Goal: Information Seeking & Learning: Learn about a topic

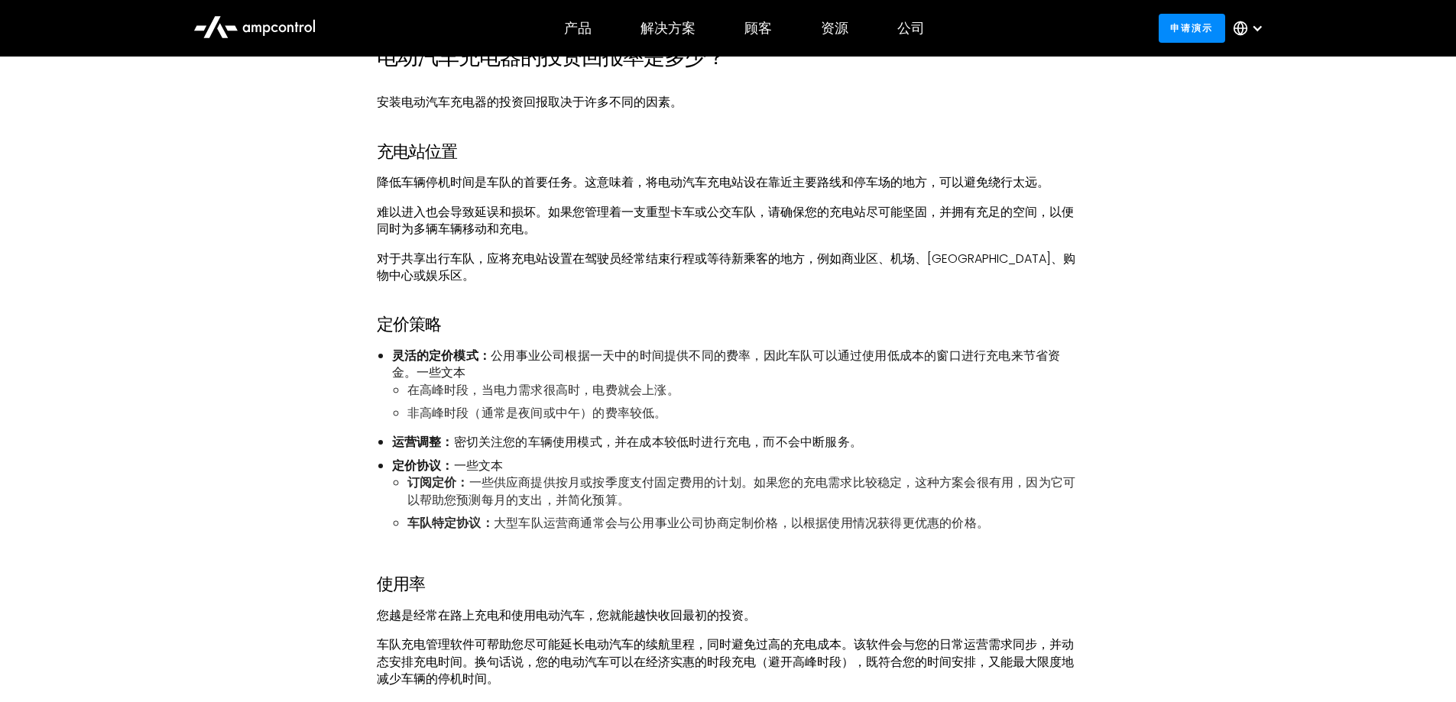
scroll to position [1146, 0]
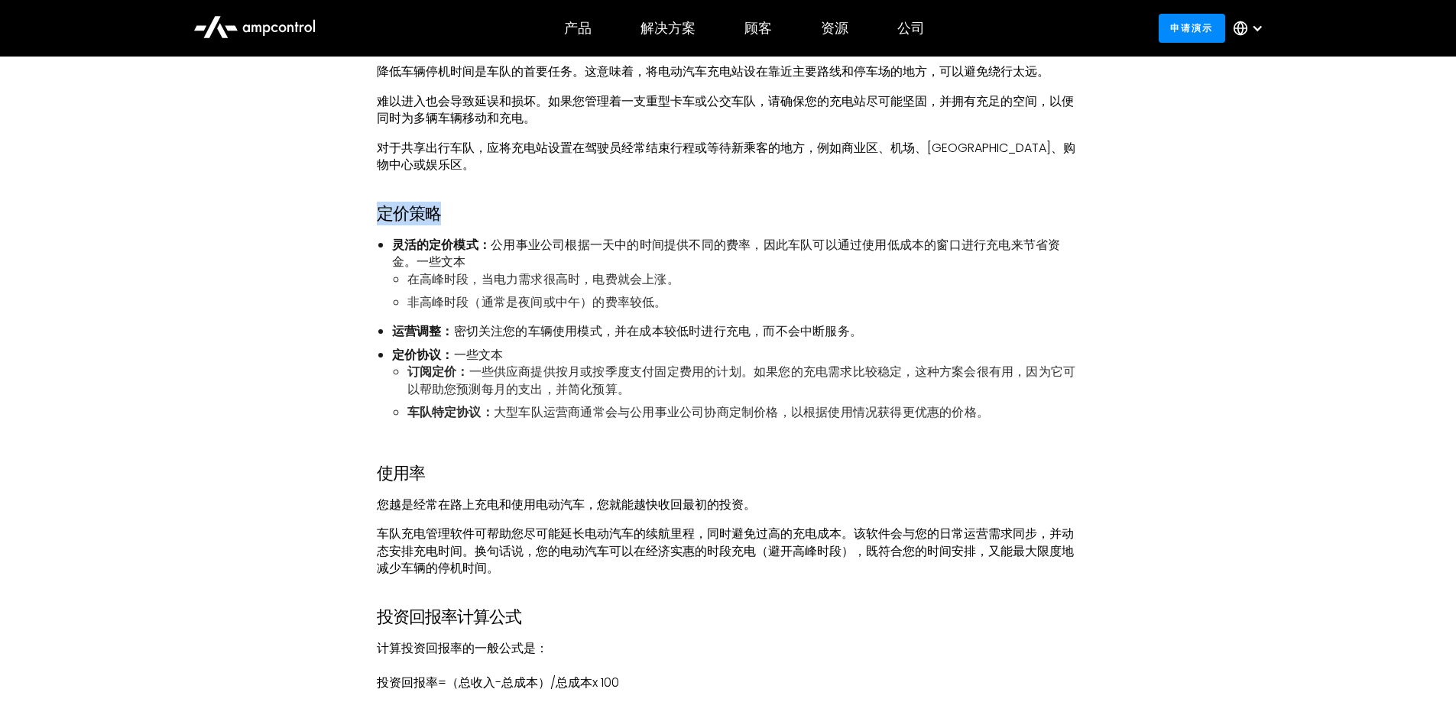
drag, startPoint x: 370, startPoint y: 212, endPoint x: 449, endPoint y: 213, distance: 79.5
click at [449, 213] on h3 "定价策略" at bounding box center [728, 214] width 703 height 20
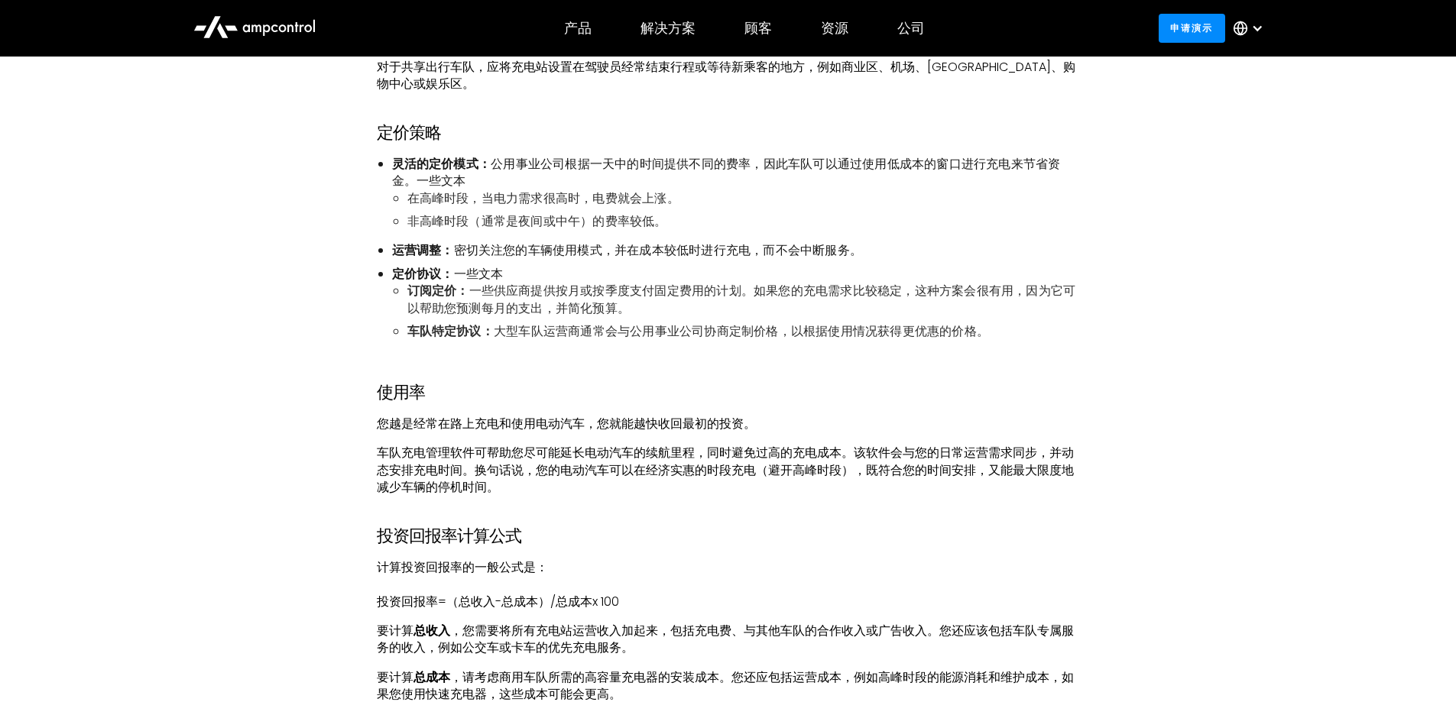
scroll to position [1376, 0]
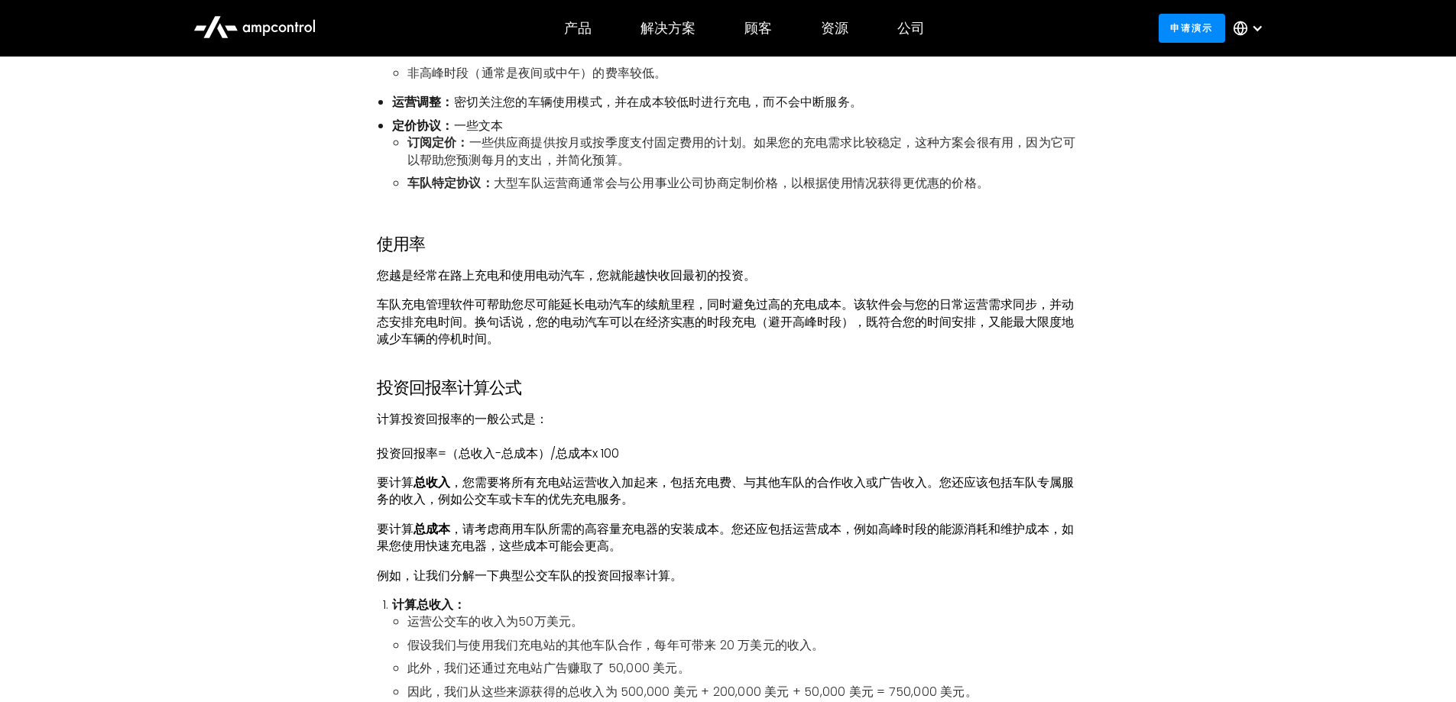
drag, startPoint x: 376, startPoint y: 247, endPoint x: 426, endPoint y: 245, distance: 49.7
click at [426, 245] on h3 "使用率" at bounding box center [728, 245] width 703 height 20
click at [692, 378] on h3 "投资回报率计算公式" at bounding box center [728, 388] width 703 height 20
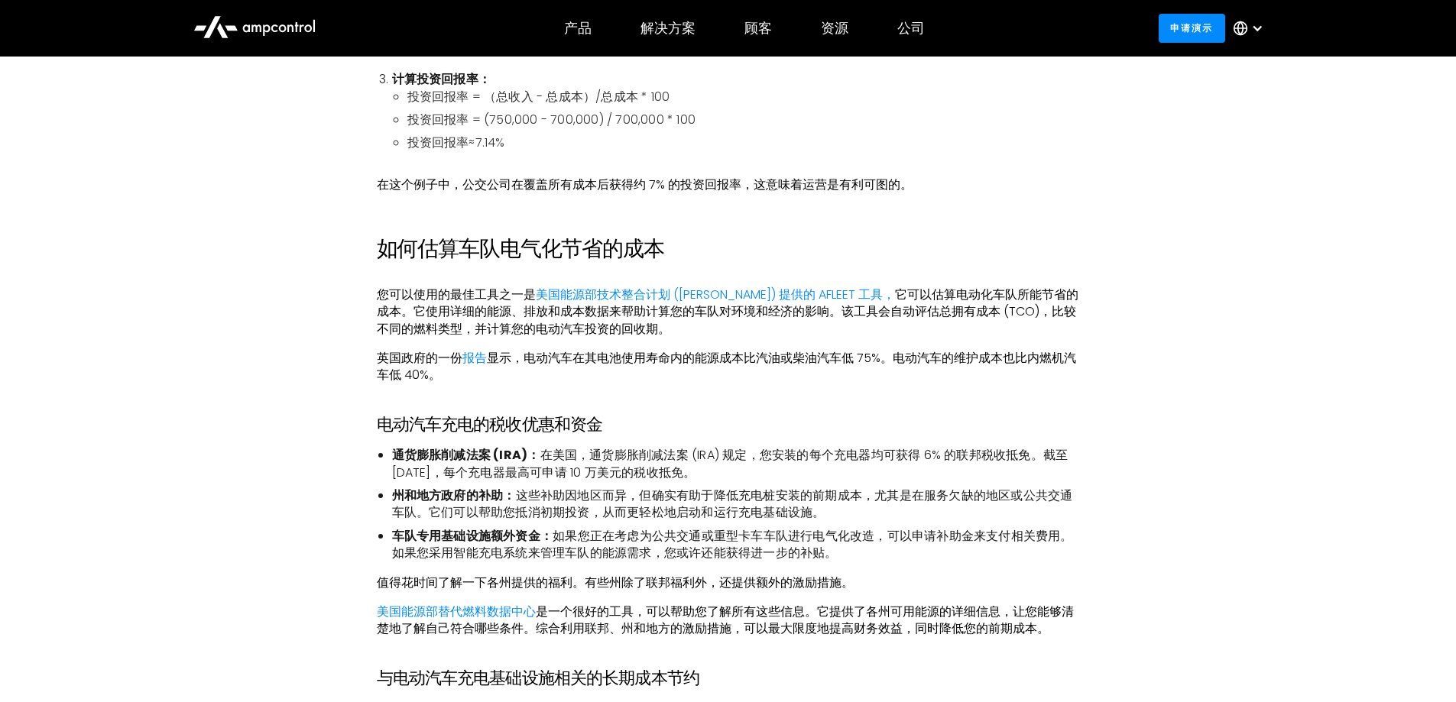
scroll to position [2140, 0]
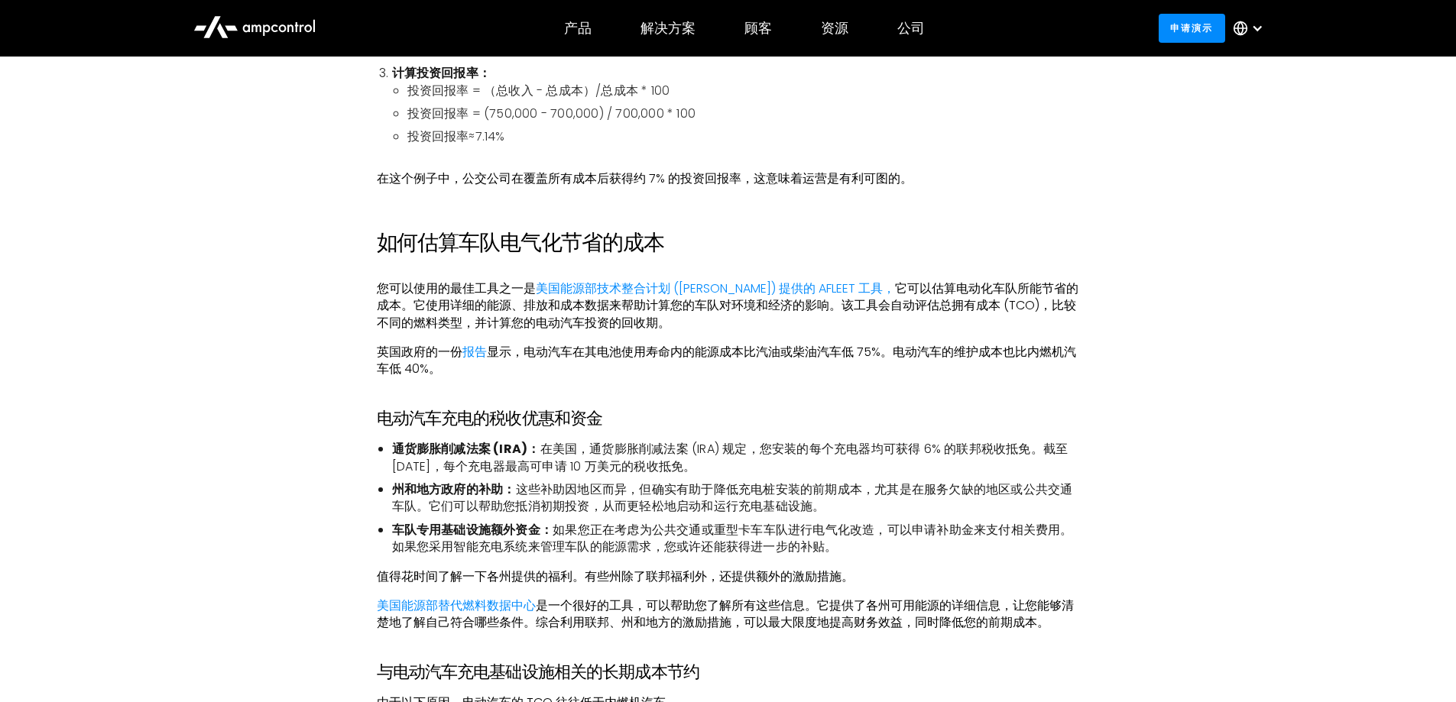
drag, startPoint x: 448, startPoint y: 242, endPoint x: 670, endPoint y: 236, distance: 222.5
click at [670, 236] on h2 "如何估算车队电气化节省的成本" at bounding box center [728, 243] width 703 height 26
click at [697, 387] on div "电动汽车充电器的投资回报率是多少？ 安装电动汽车充电器的投资回报取决于许多不同的因素。 充电站位置 降低车辆停机时间是车队的首要任务。这意味着，将电动汽车充电…" at bounding box center [728, 242] width 703 height 2605
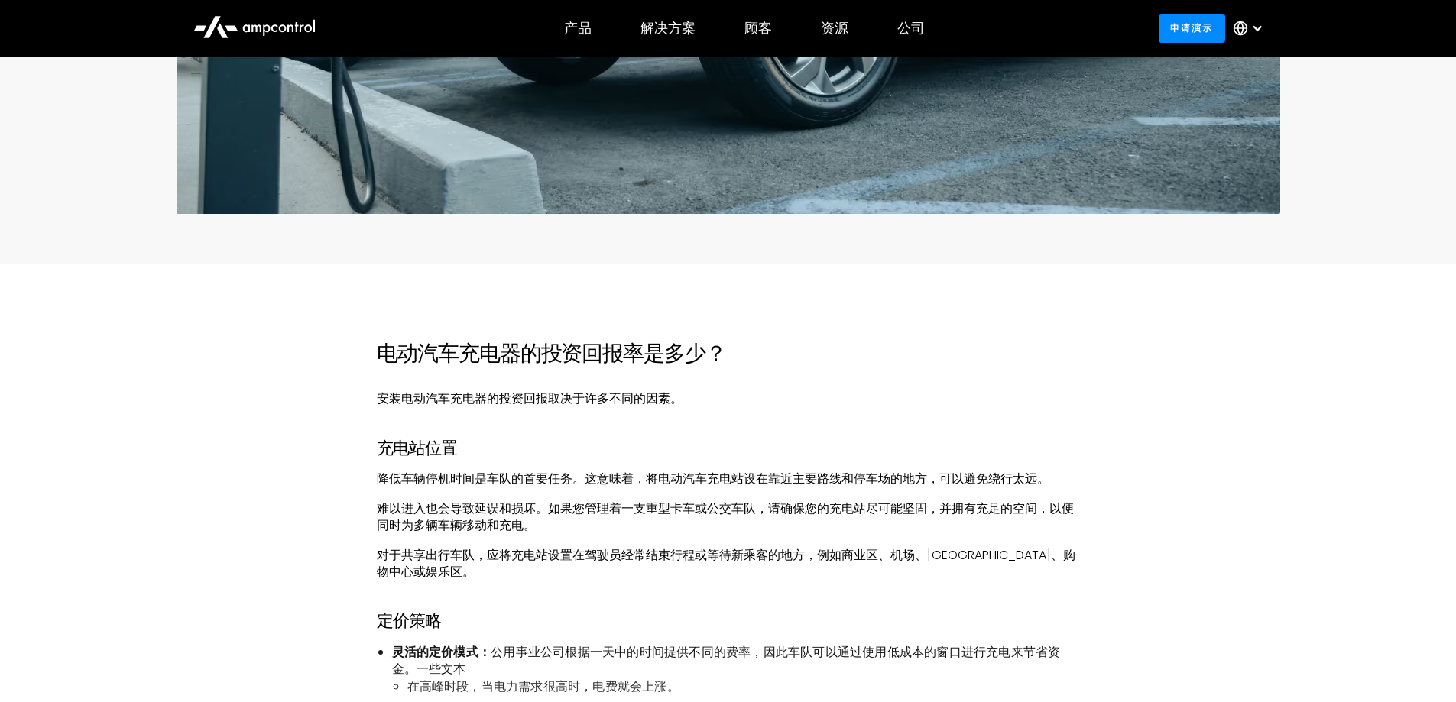
scroll to position [841, 0]
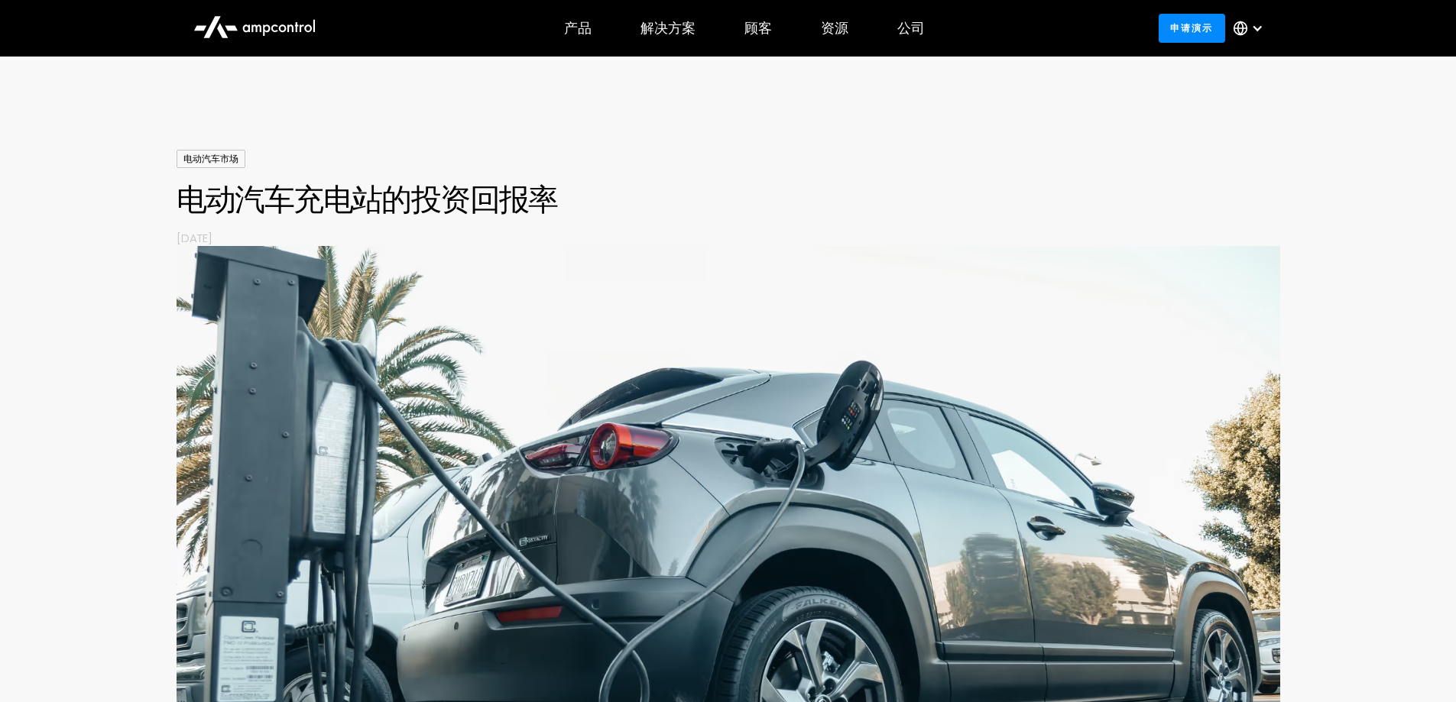
scroll to position [0, 0]
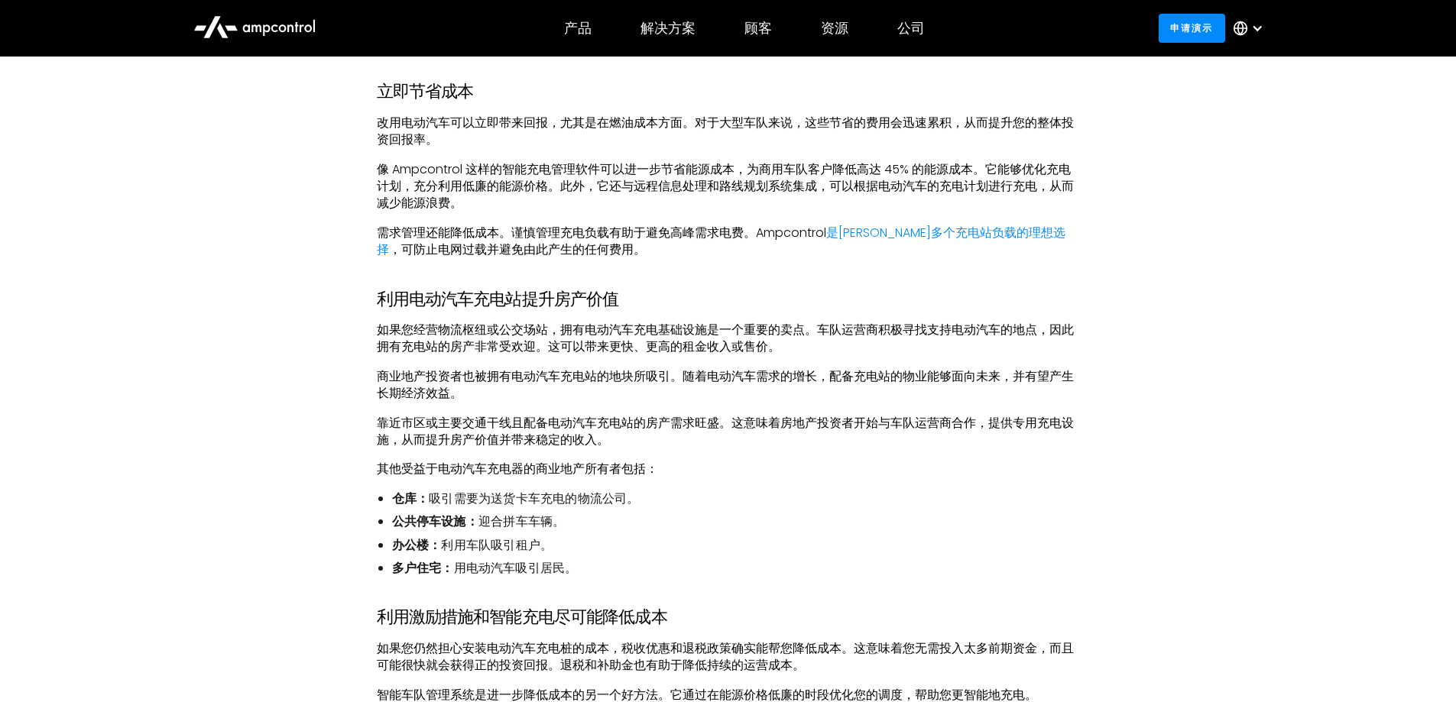
scroll to position [2981, 0]
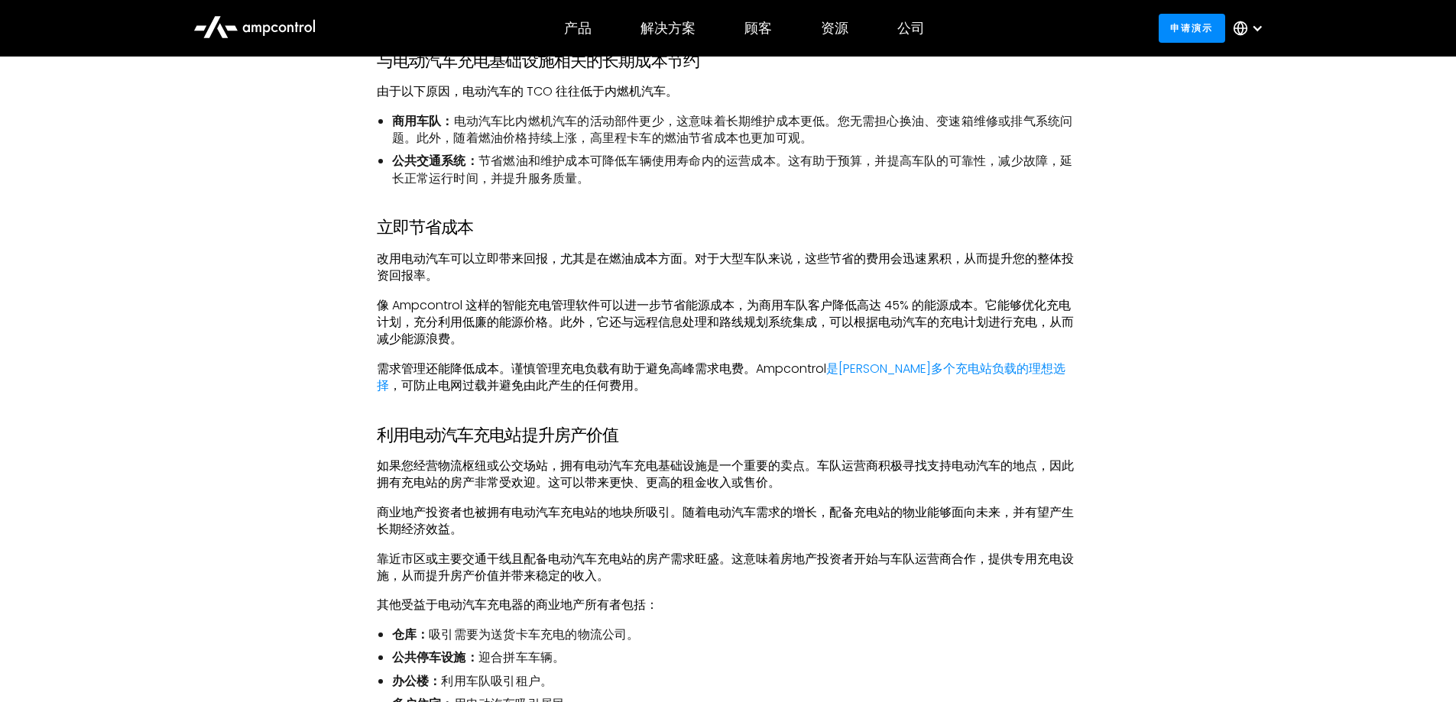
click at [753, 522] on p "商业地产投资者也被拥有电动汽车充电站的地块所吸引。随着电动汽车需求的增长，配备充电站的物业能够面向未来，并有望产生长期经济效益。" at bounding box center [728, 521] width 703 height 34
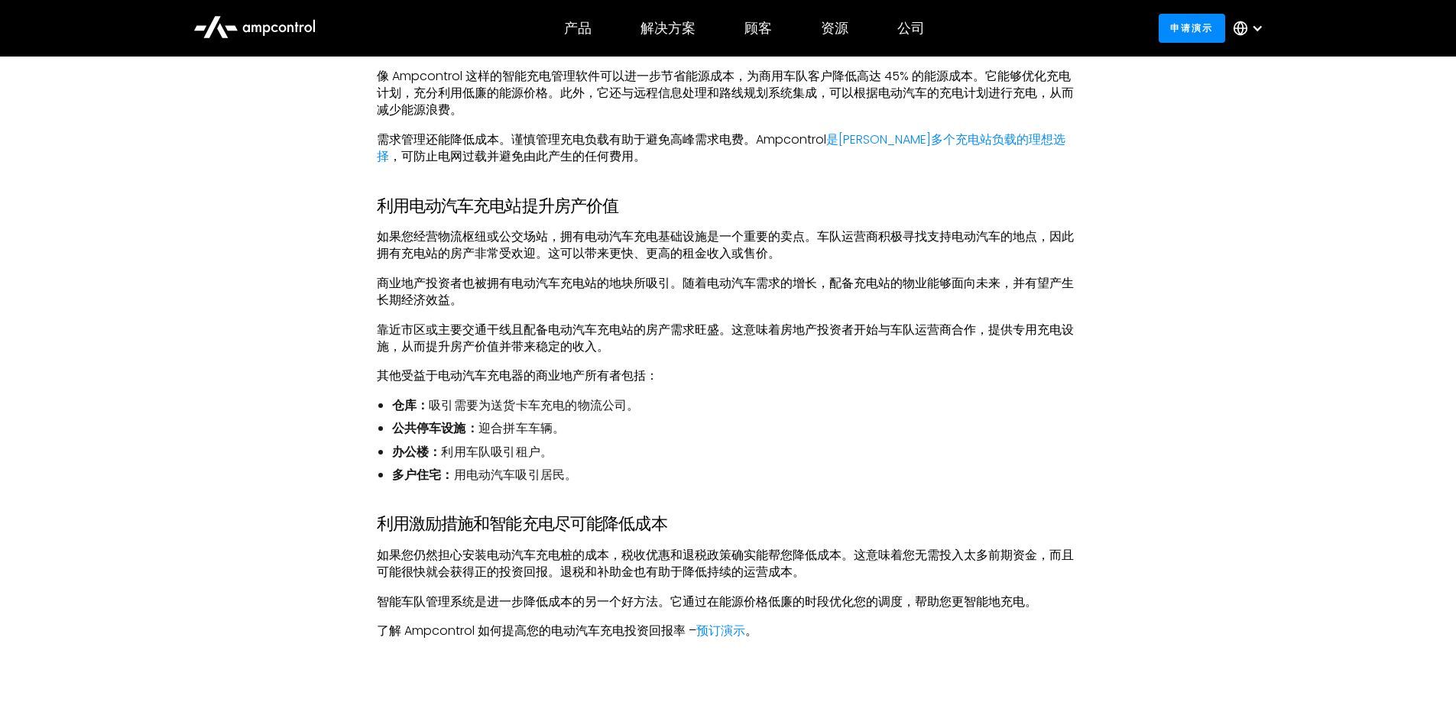
click at [747, 471] on li "多户住宅： 用电动汽车吸引居民。" at bounding box center [736, 475] width 688 height 17
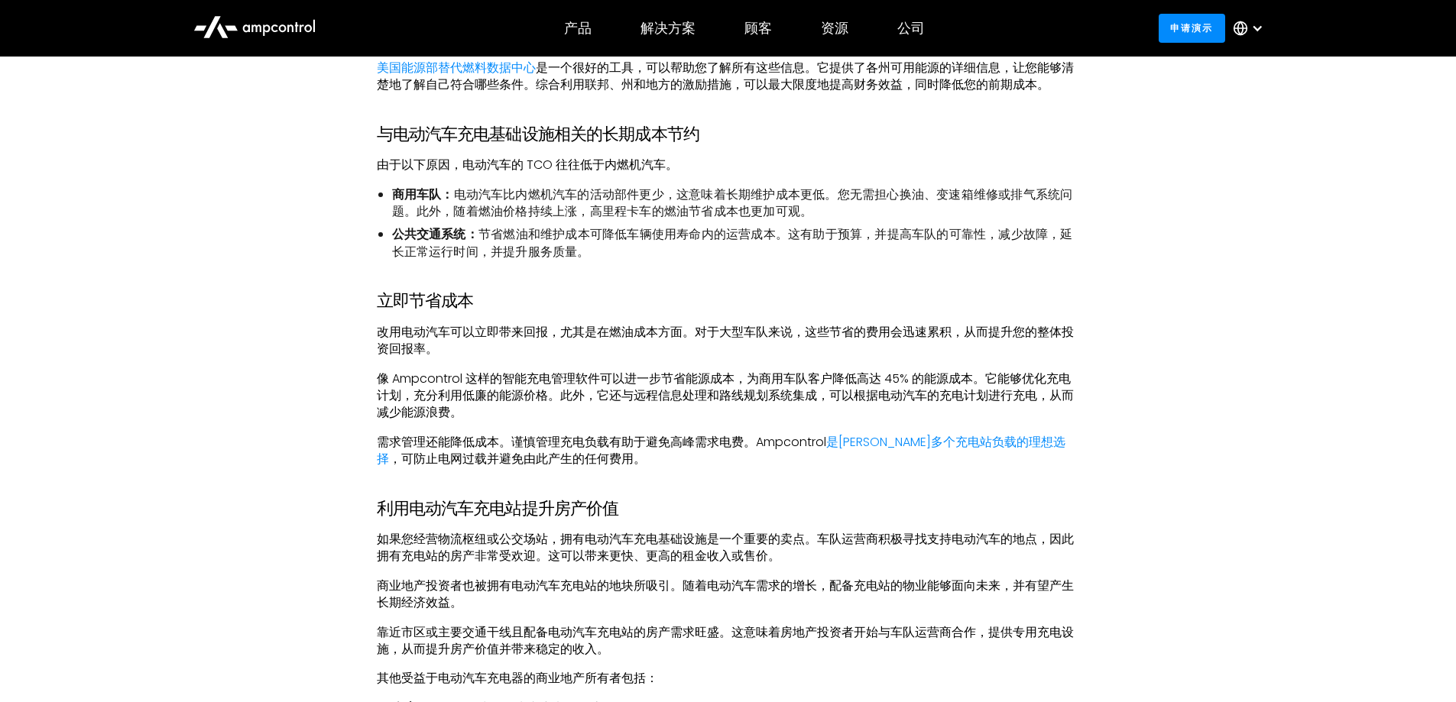
scroll to position [2828, 0]
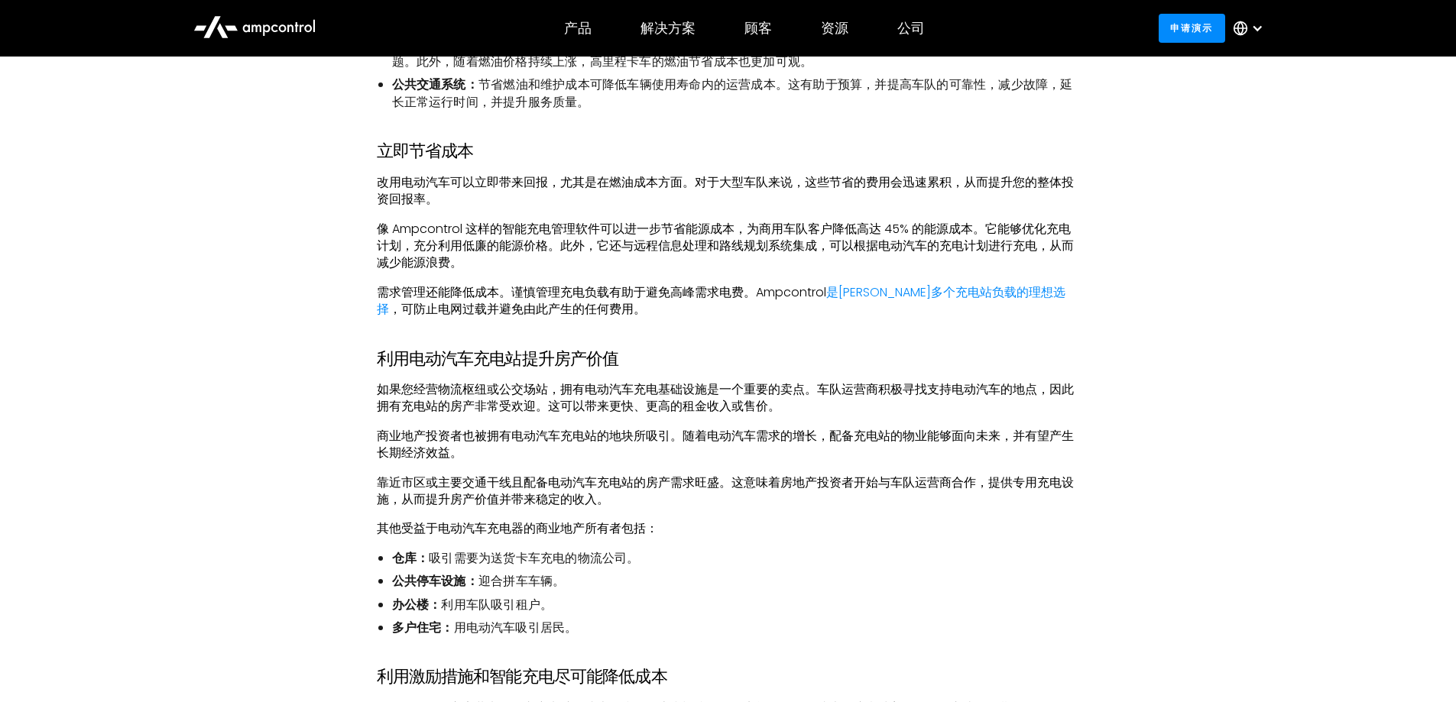
click at [724, 496] on p "靠近市区或主要交通干线且配备电动汽车充电站的房产需求旺盛。这意味着房地产投资者开始与车队运营商合作，提供专用充电设施，从而提升房产价值并带来稳定的收入。" at bounding box center [728, 492] width 703 height 34
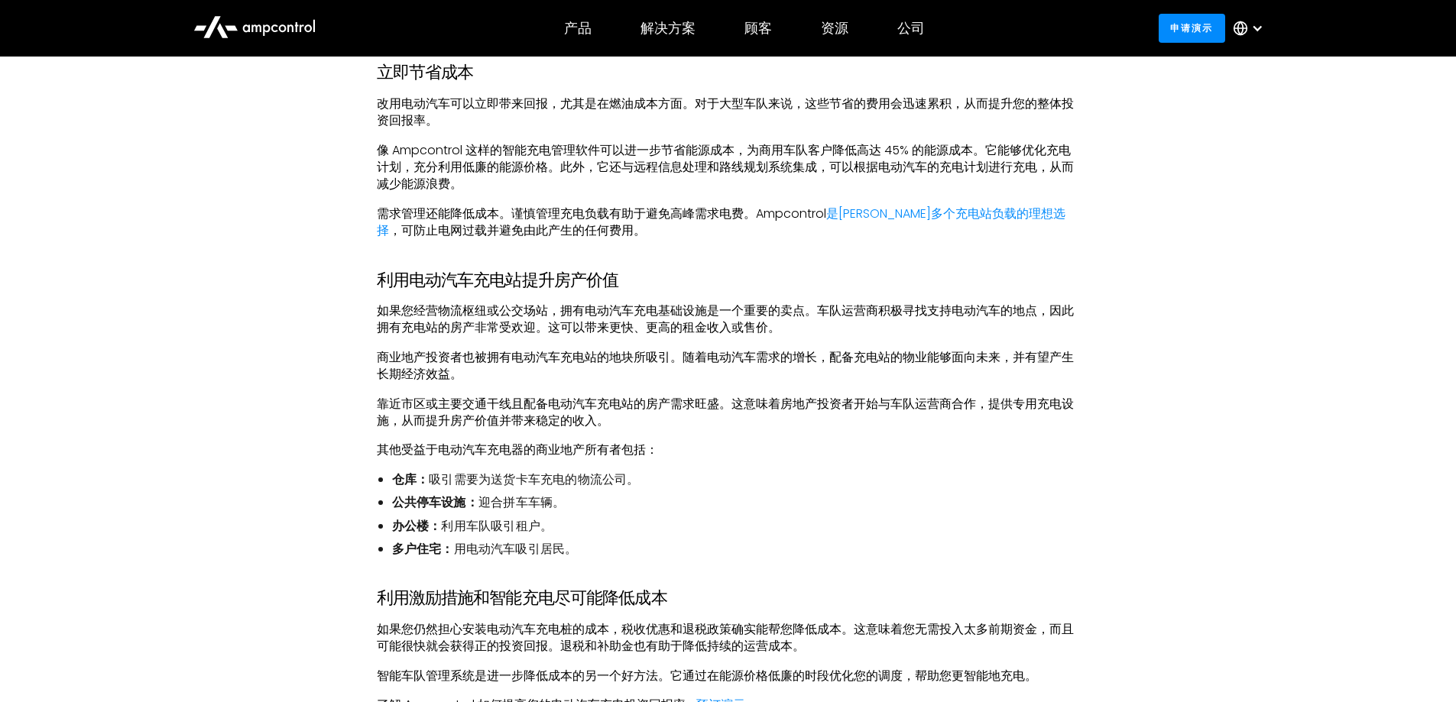
scroll to position [2981, 0]
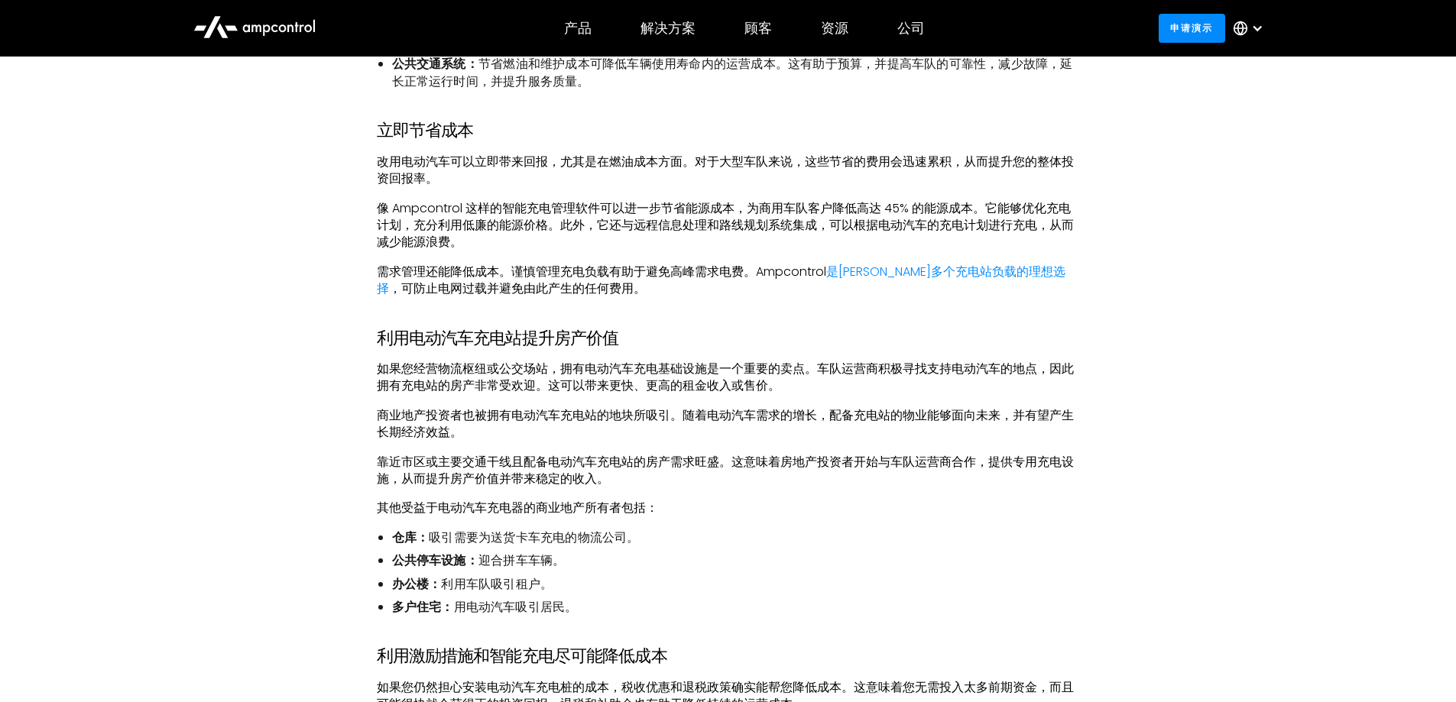
scroll to position [2751, 0]
